Goal: Task Accomplishment & Management: Manage account settings

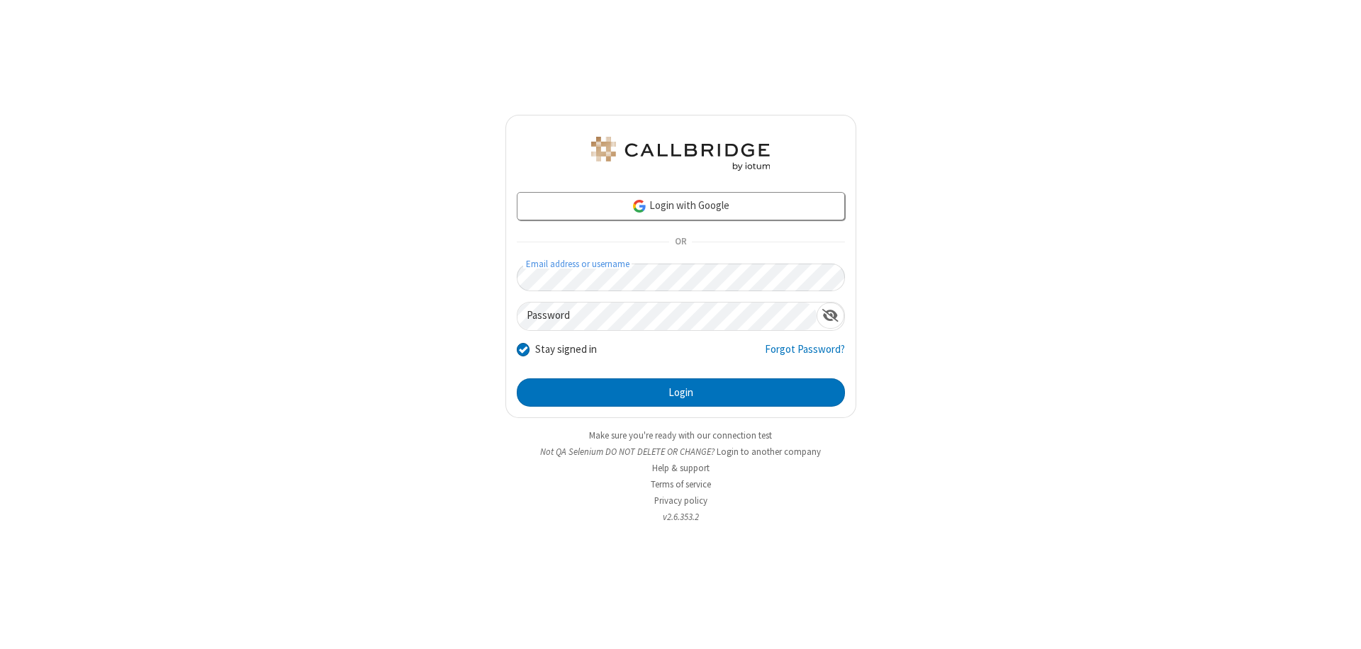
click at [523, 349] on input "Stay signed in" at bounding box center [523, 349] width 13 height 15
checkbox input "false"
click at [681, 393] on button "Login" at bounding box center [681, 393] width 328 height 28
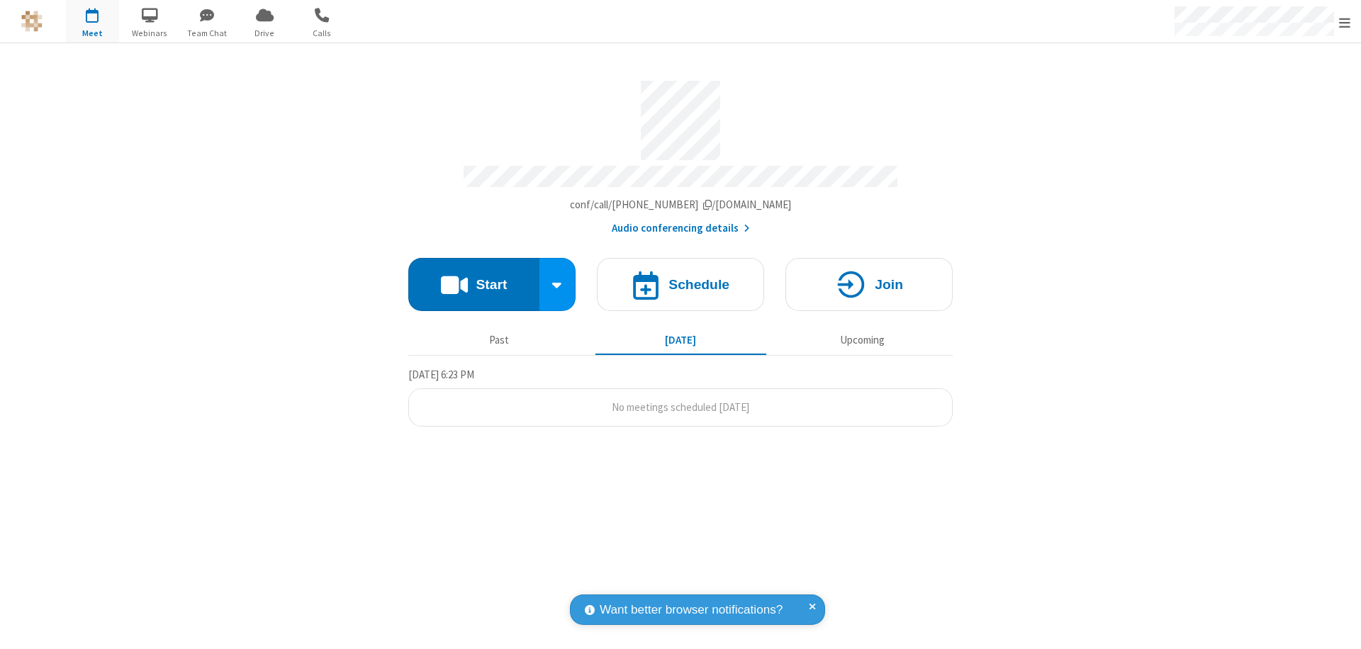
click at [1345, 21] on span "Open menu" at bounding box center [1344, 23] width 11 height 14
